Goal: Find specific page/section: Find specific page/section

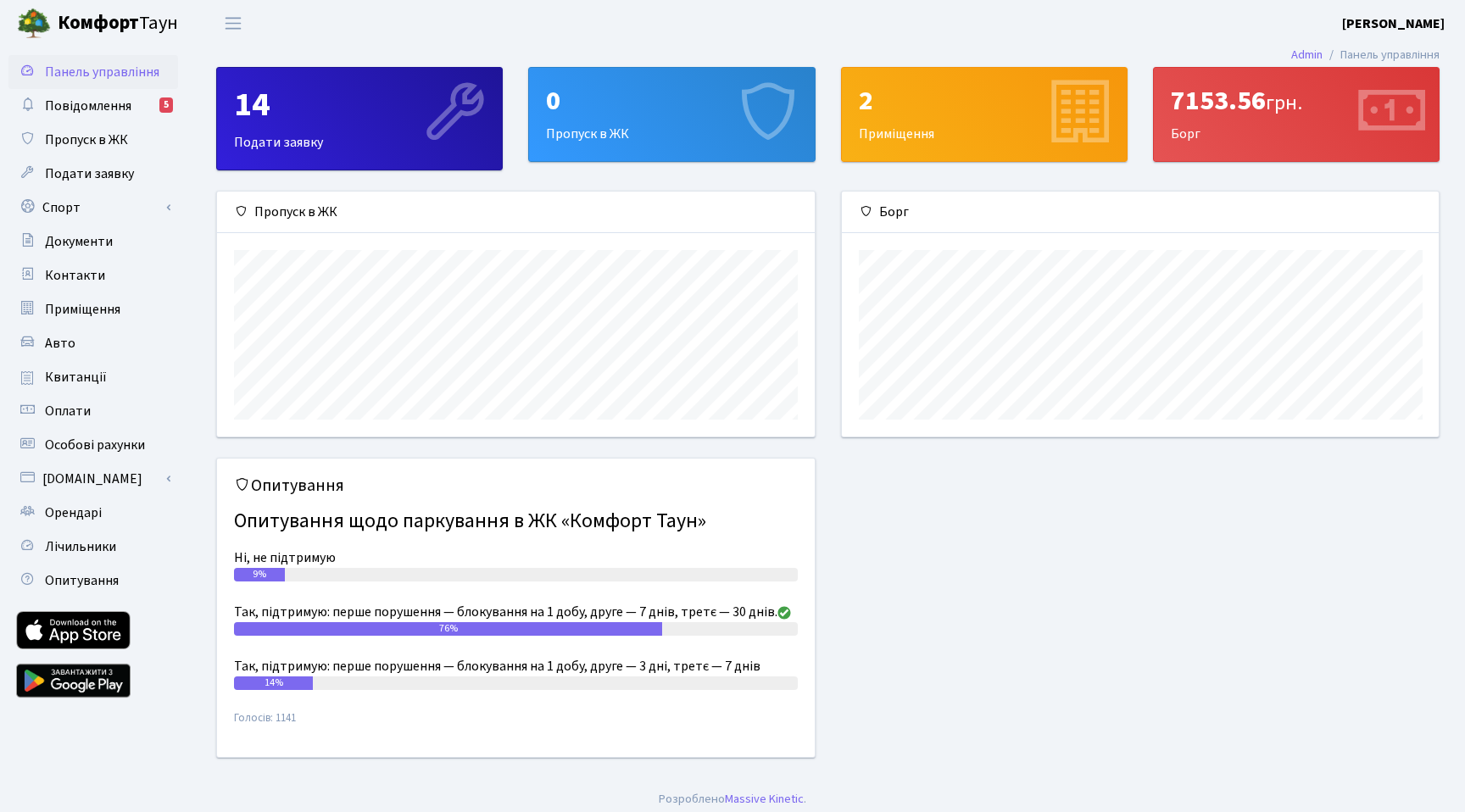
scroll to position [245, 597]
click at [126, 113] on span "Повідомлення" at bounding box center [89, 106] width 87 height 18
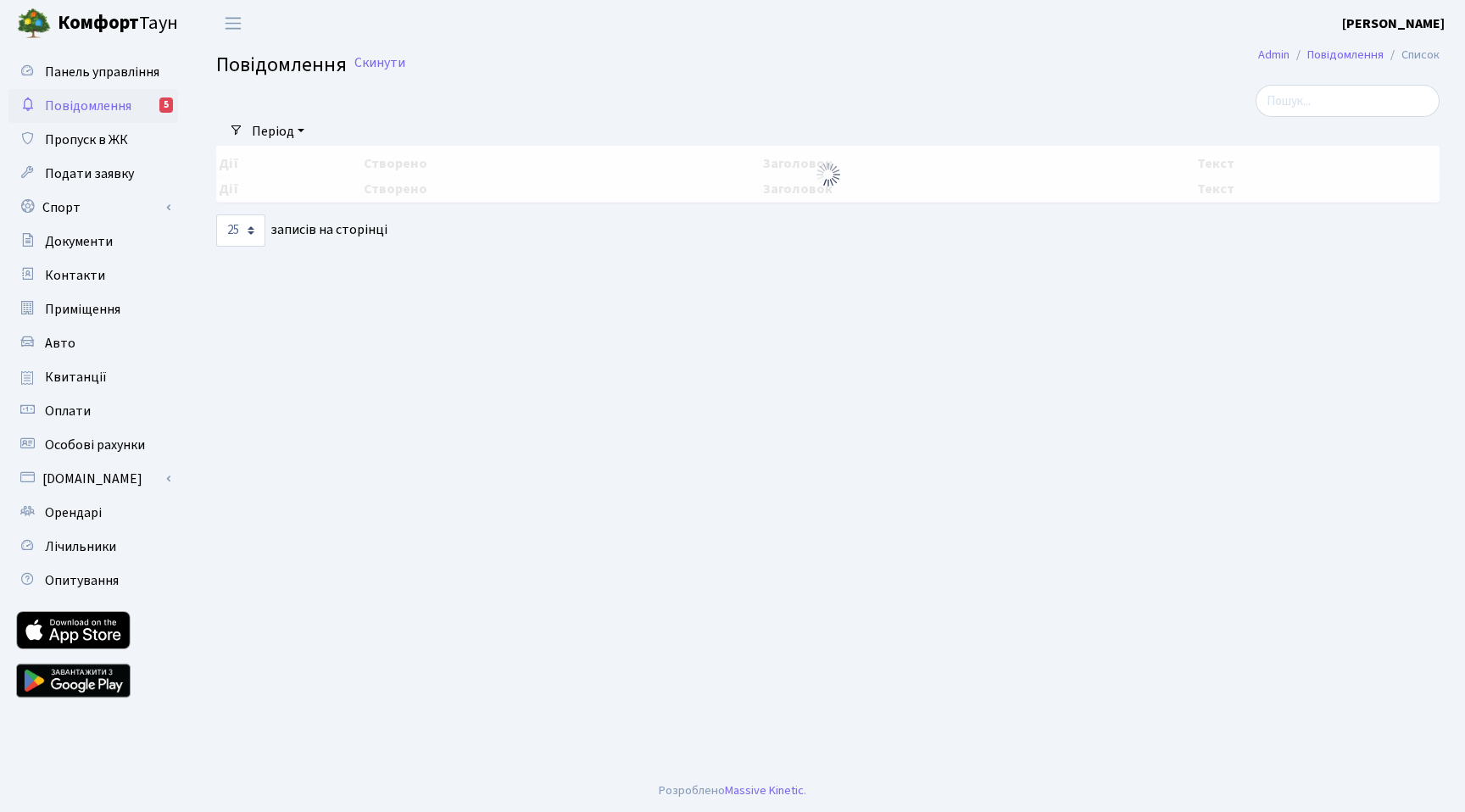
select select "25"
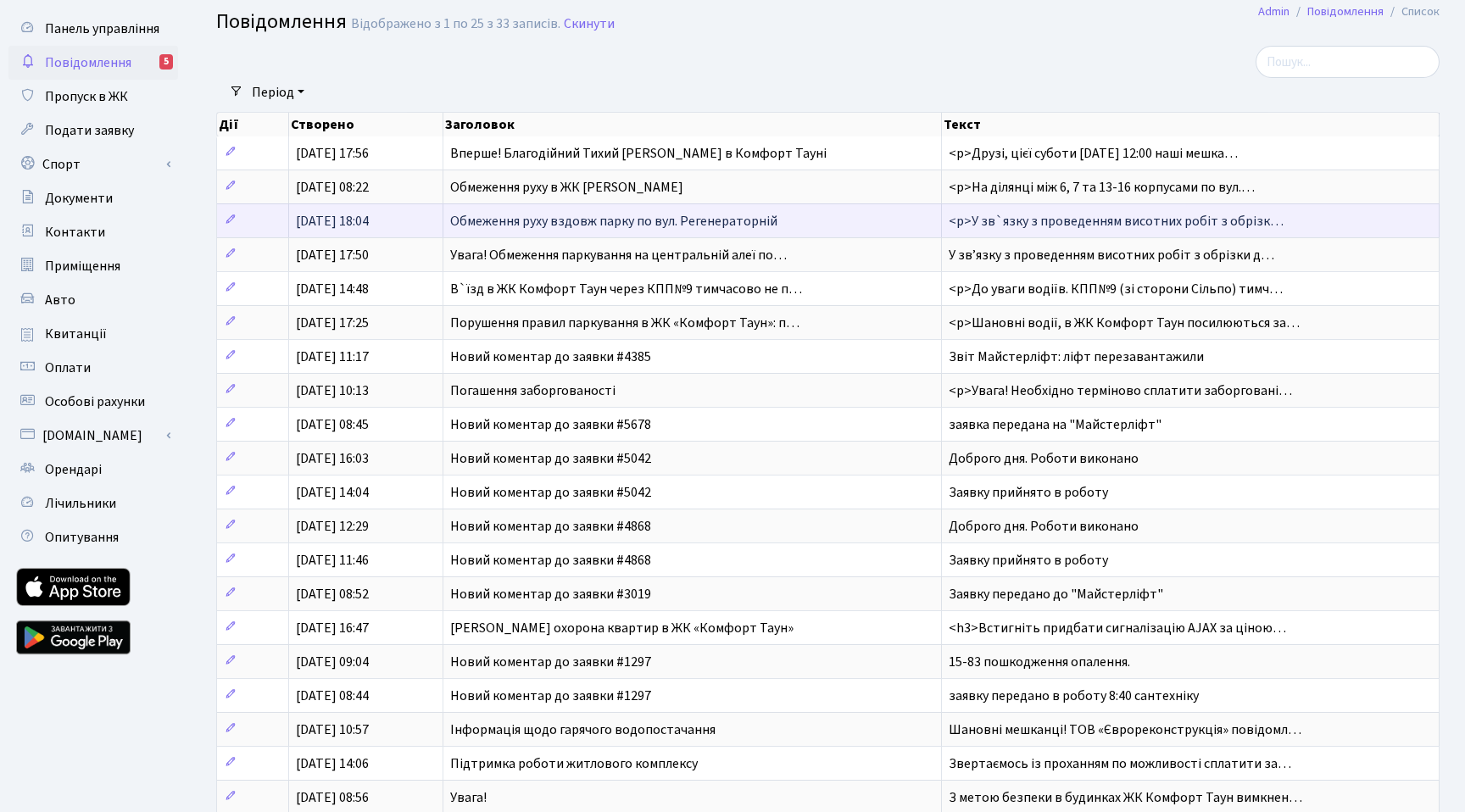
scroll to position [44, 0]
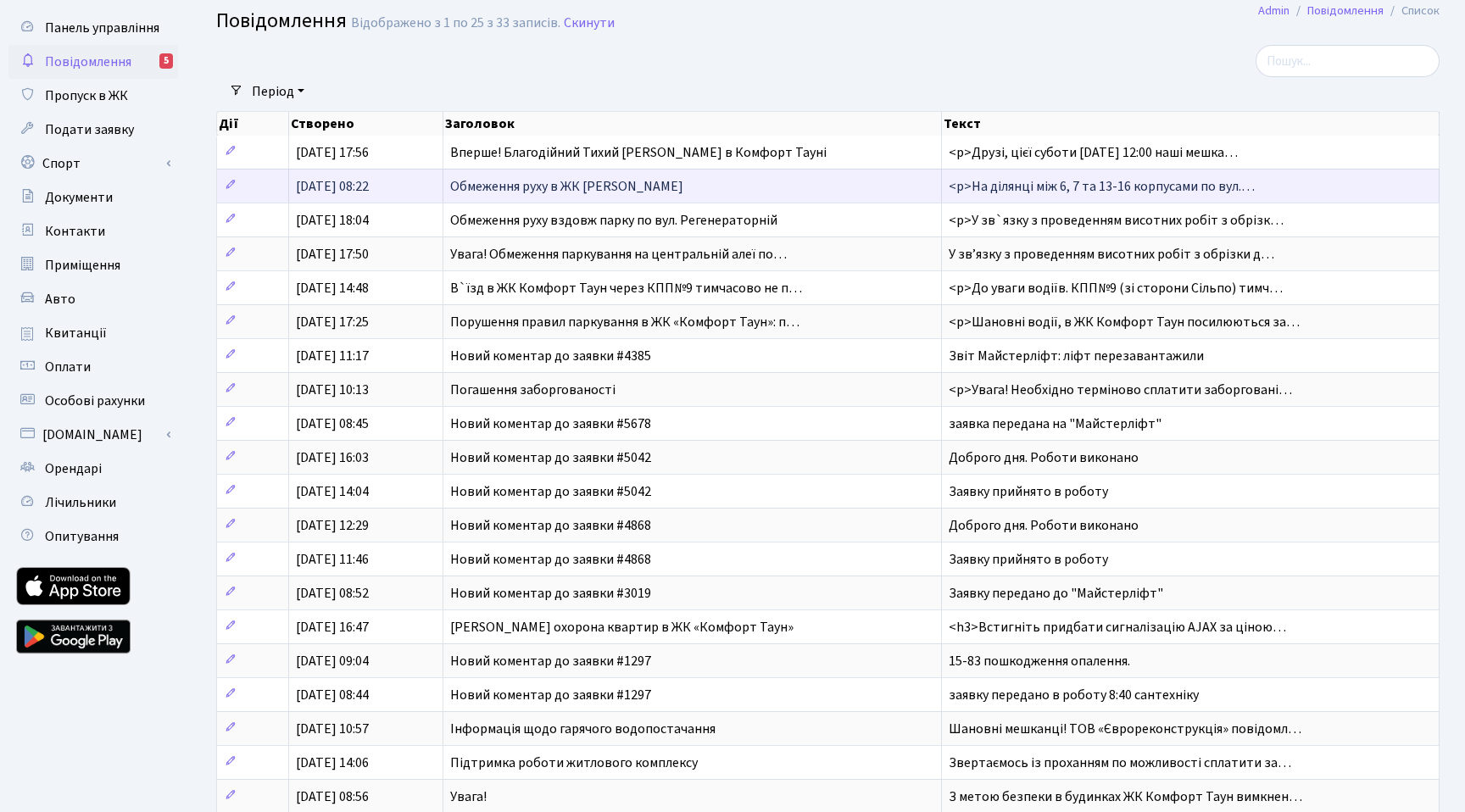
click at [1010, 188] on span "<p>На ділянці між 6, 7 та 13-16 корпусами по вул.…" at bounding box center [1102, 186] width 306 height 18
click at [841, 188] on td "Обмеження руху в ЖК [PERSON_NAME]" at bounding box center [692, 185] width 498 height 34
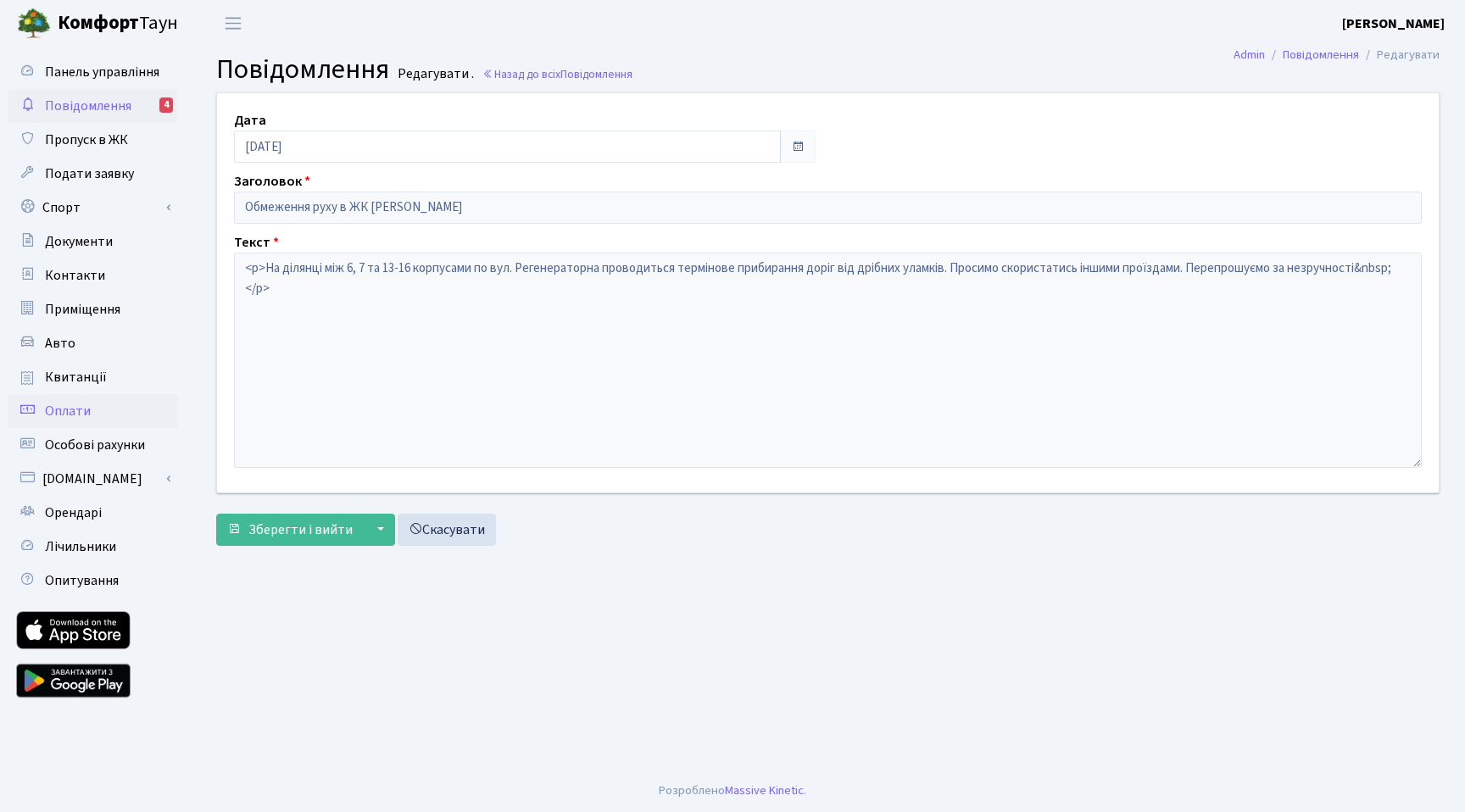
click at [90, 421] on link "Оплати" at bounding box center [93, 411] width 170 height 34
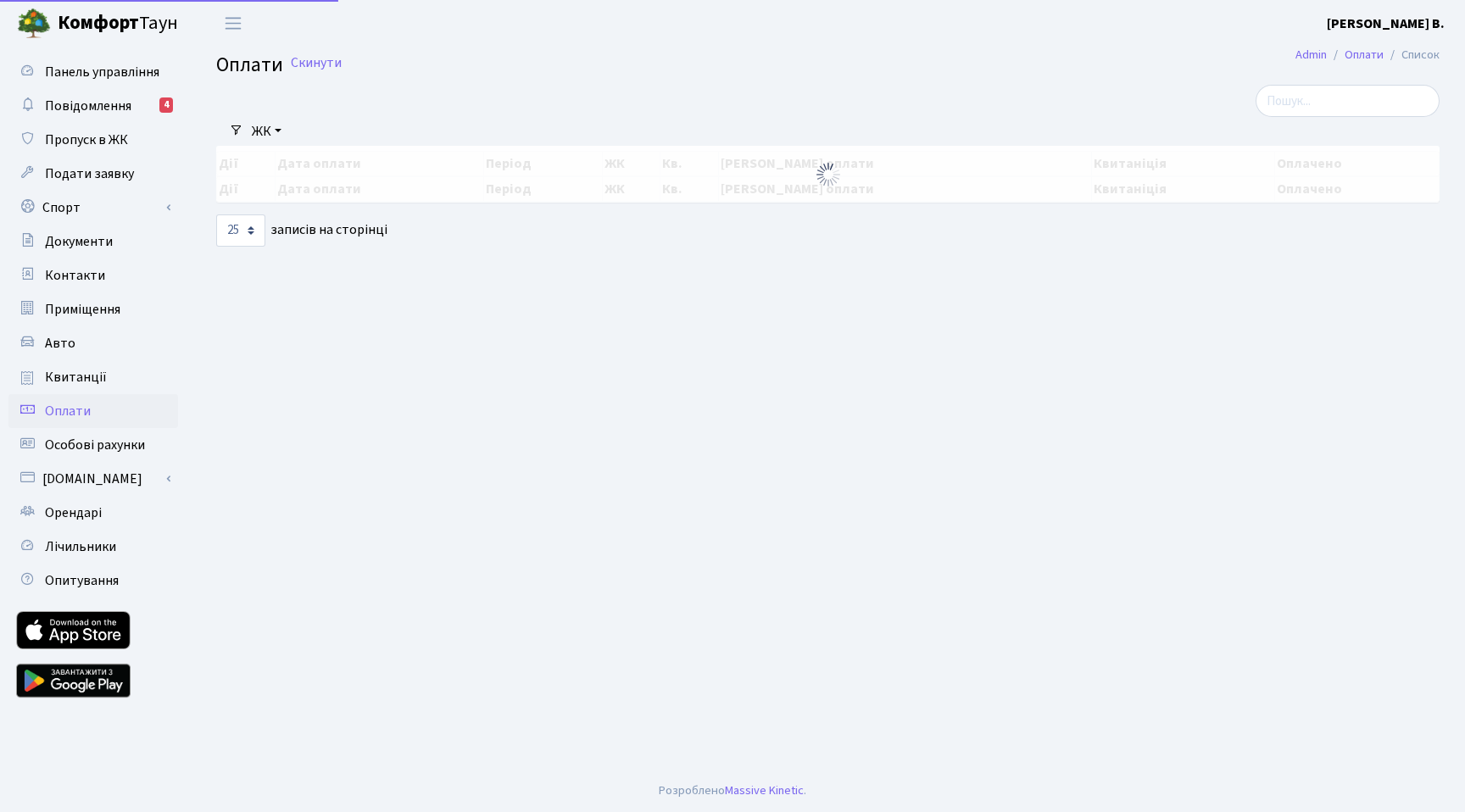
select select "25"
